Goal: Transaction & Acquisition: Register for event/course

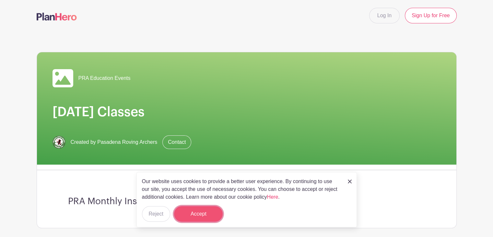
click at [202, 218] on button "Accept" at bounding box center [198, 214] width 49 height 16
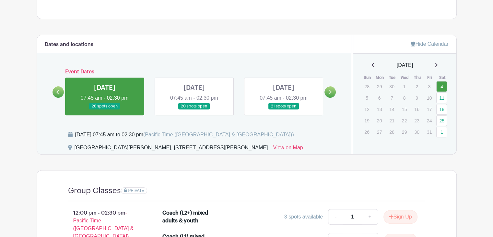
scroll to position [209, 0]
click at [194, 110] on link at bounding box center [194, 110] width 0 height 0
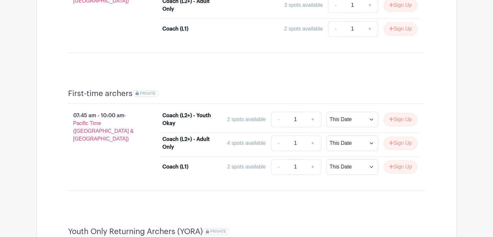
scroll to position [582, 0]
click at [402, 119] on button "Sign Up" at bounding box center [400, 119] width 34 height 14
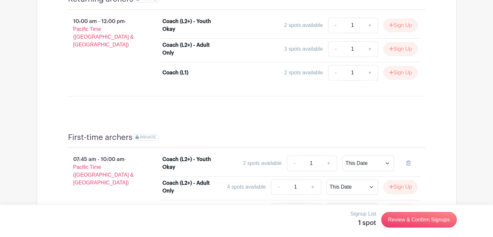
scroll to position [537, 0]
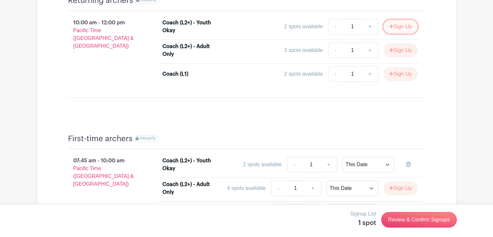
click at [404, 23] on button "Sign Up" at bounding box center [400, 27] width 34 height 14
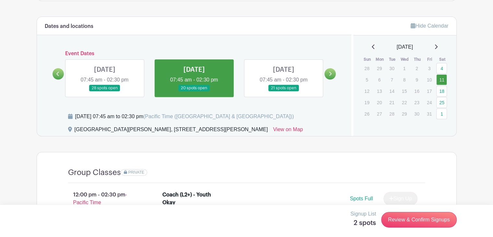
scroll to position [225, 0]
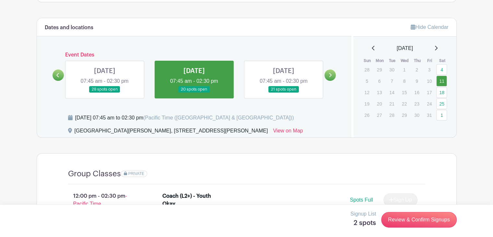
click at [283, 93] on link at bounding box center [283, 93] width 0 height 0
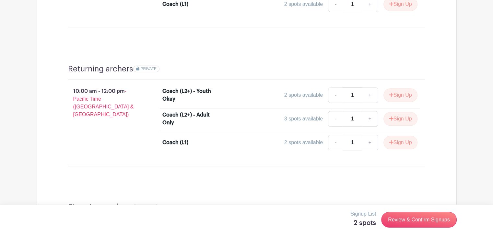
scroll to position [469, 0]
click at [399, 94] on button "Sign Up" at bounding box center [400, 94] width 34 height 14
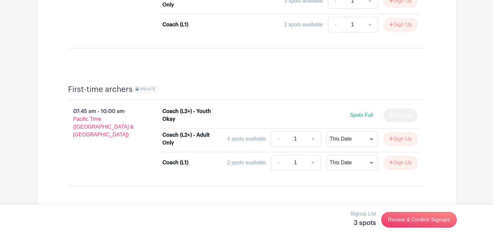
scroll to position [588, 0]
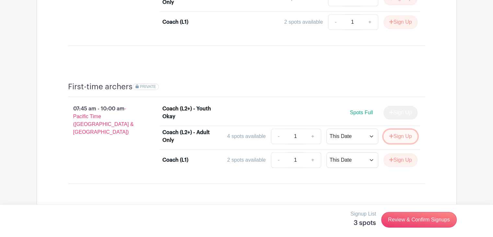
click at [401, 134] on button "Sign Up" at bounding box center [400, 136] width 34 height 14
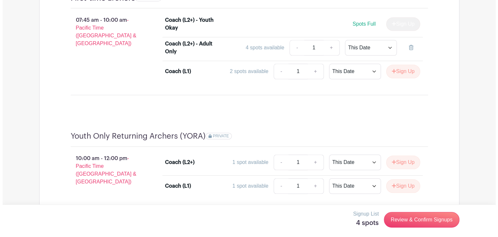
scroll to position [709, 0]
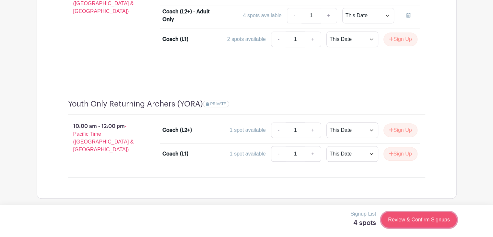
click at [417, 219] on link "Review & Confirm Signups" at bounding box center [418, 220] width 75 height 16
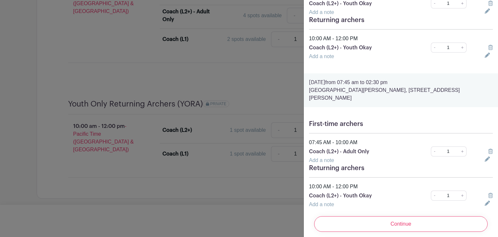
scroll to position [100, 0]
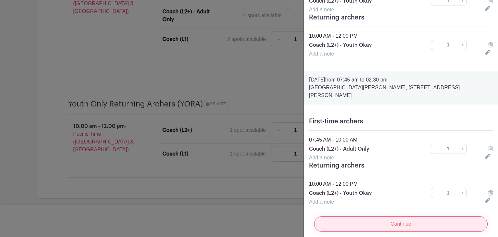
click at [396, 216] on input "Continue" at bounding box center [400, 224] width 173 height 16
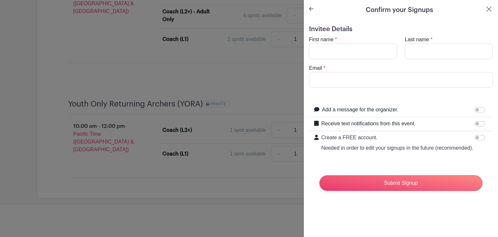
scroll to position [0, 0]
click at [346, 49] on input "First name" at bounding box center [353, 51] width 88 height 16
type input "[PERSON_NAME]"
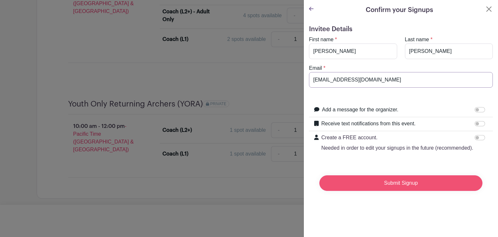
type input "[EMAIL_ADDRESS][DOMAIN_NAME]"
click at [398, 184] on input "Submit Signup" at bounding box center [400, 183] width 163 height 16
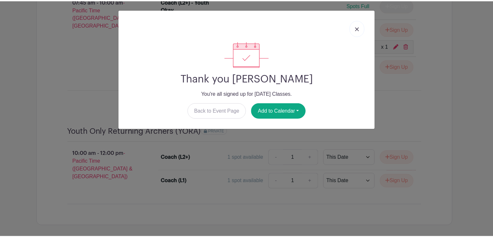
scroll to position [722, 0]
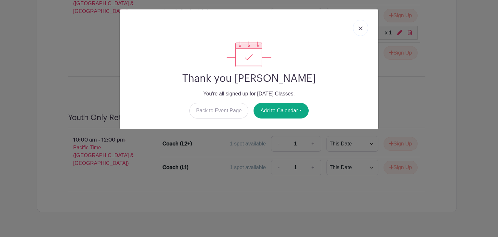
click at [359, 29] on img at bounding box center [360, 28] width 4 height 4
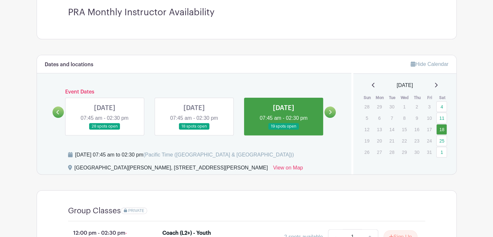
scroll to position [189, 0]
click at [105, 129] on link at bounding box center [105, 129] width 0 height 0
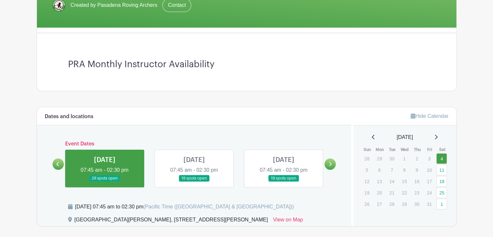
scroll to position [132, 0]
